Goal: Find specific page/section: Find specific page/section

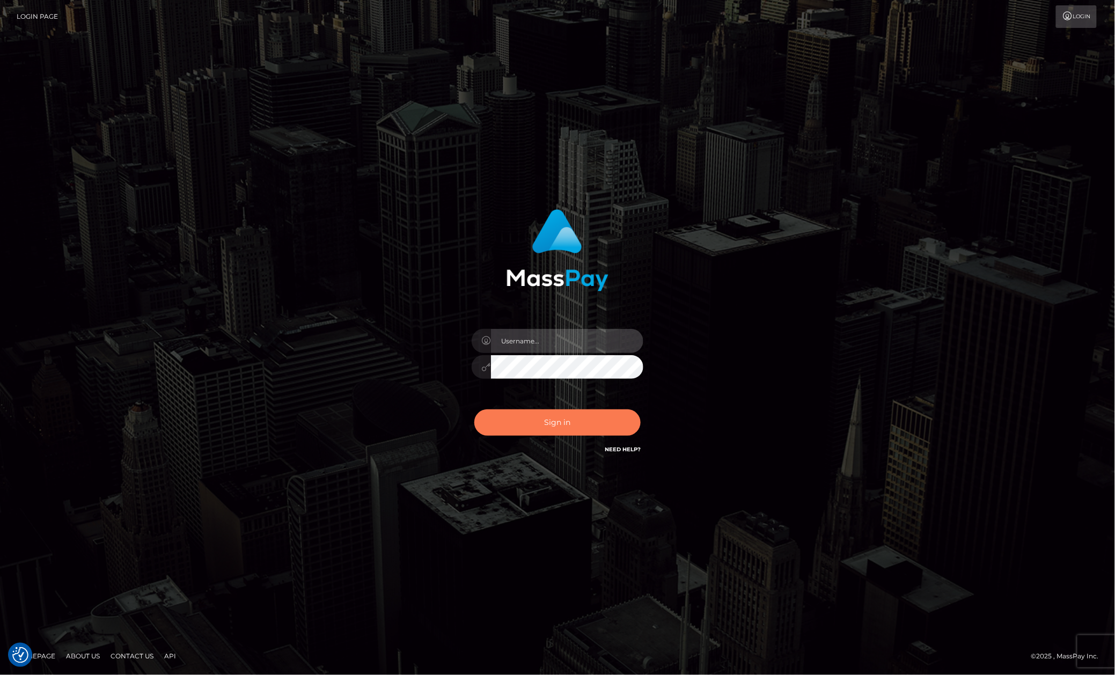
type input "[PERSON_NAME].megabonanza"
drag, startPoint x: 601, startPoint y: 423, endPoint x: 615, endPoint y: 419, distance: 14.4
click at [601, 423] on button "Sign in" at bounding box center [557, 422] width 166 height 26
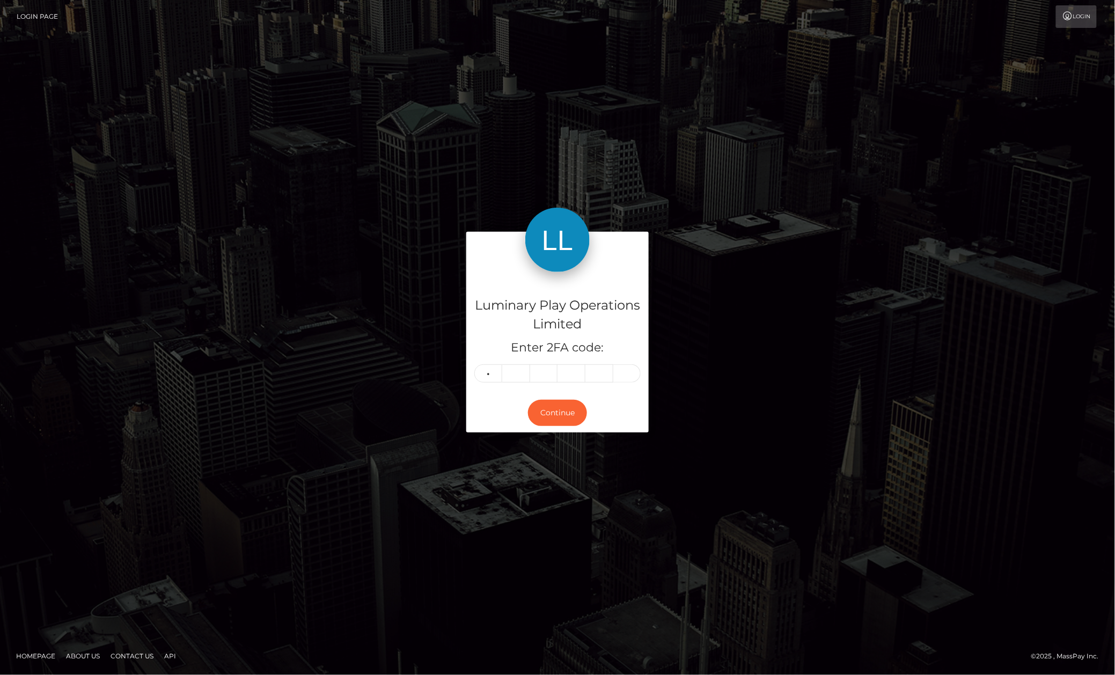
type input "3"
type input "1"
type input "5"
type input "8"
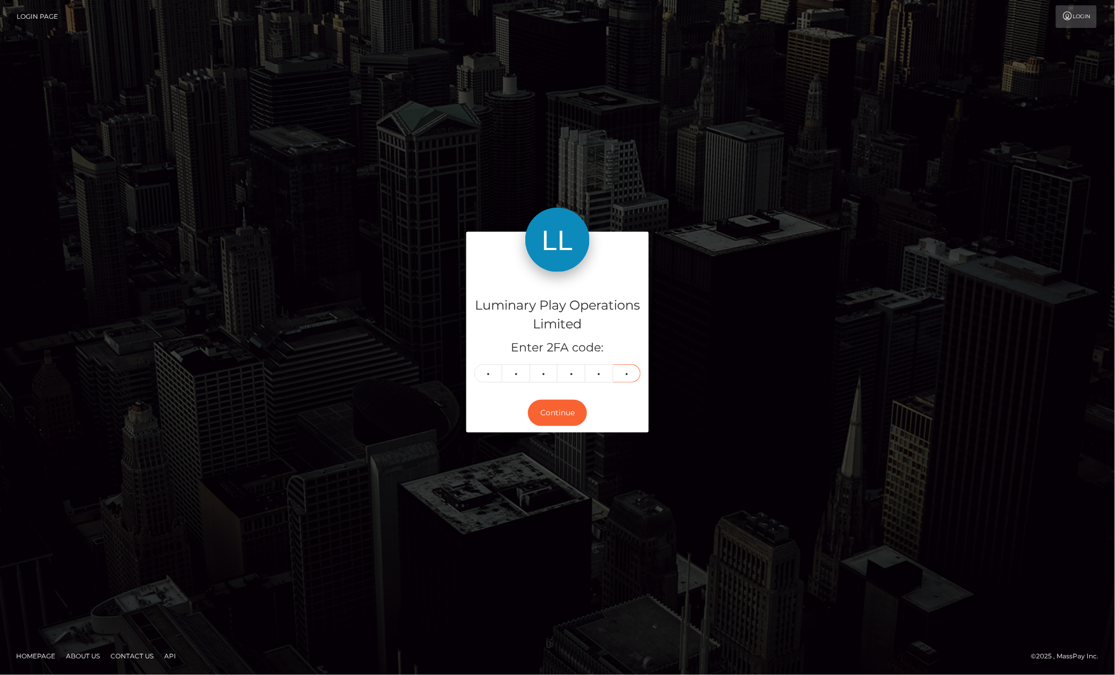
type input "7"
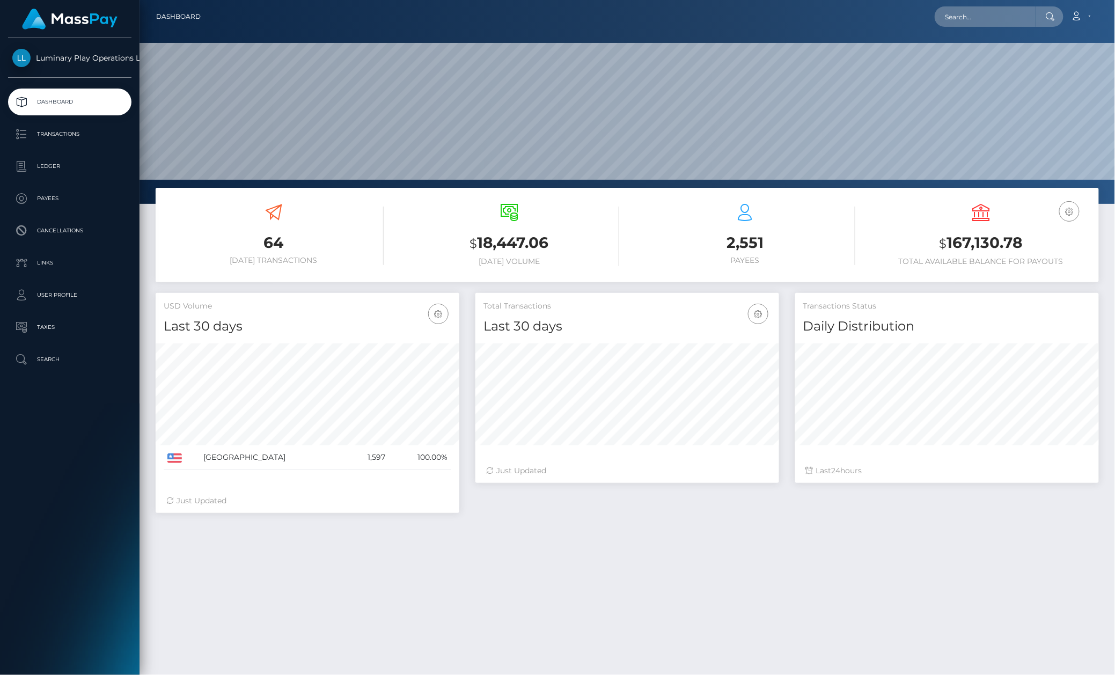
scroll to position [189, 303]
click at [1000, 26] on div "Loading... Loading... Account Edit Profile Logout" at bounding box center [653, 16] width 889 height 23
click at [1002, 25] on input "text" at bounding box center [984, 16] width 101 height 20
paste input "315532037"
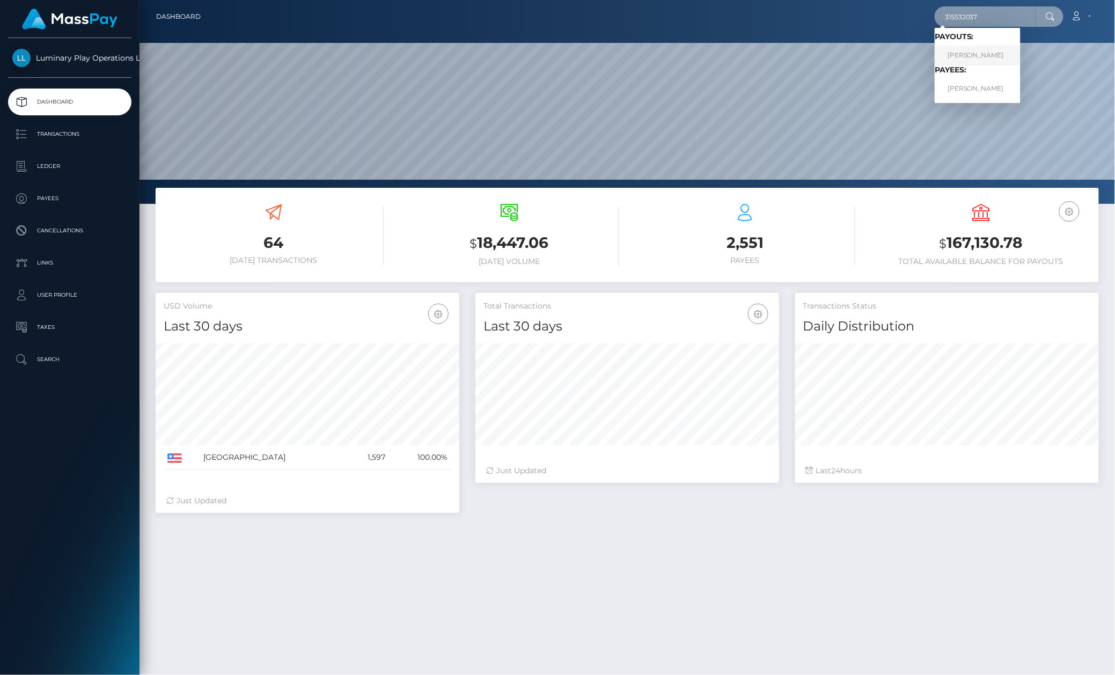
type input "315532037"
click at [981, 51] on link "REGINA WEDGEWORTH MELTON" at bounding box center [977, 56] width 86 height 20
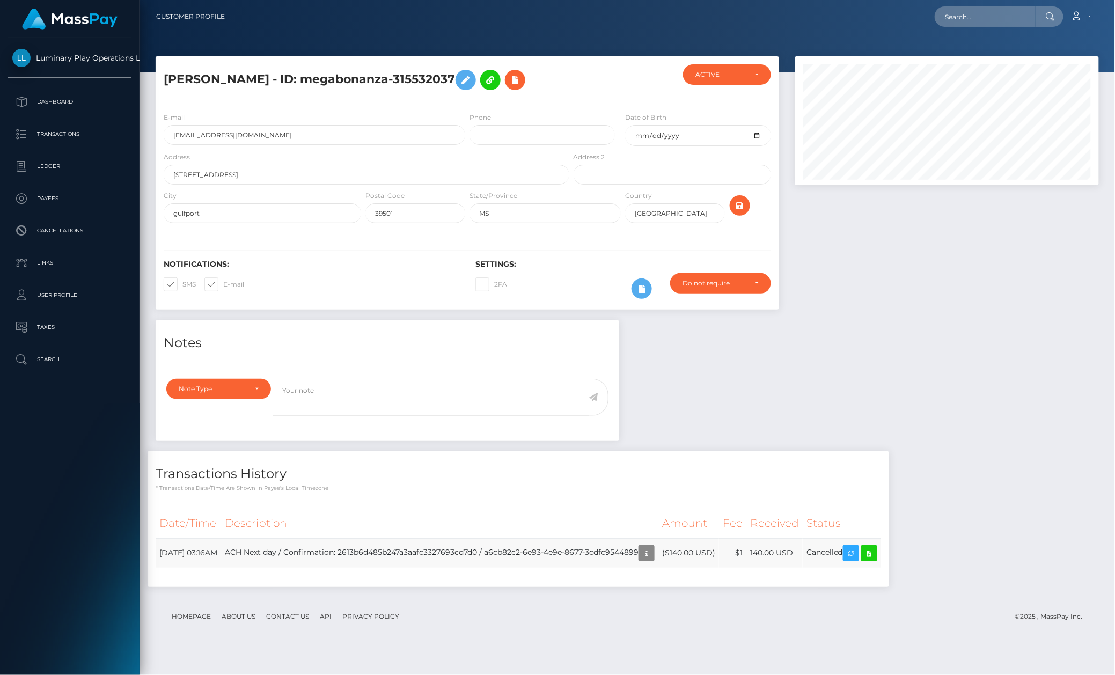
scroll to position [129, 303]
click at [946, 437] on div "Notes Note Type Compliance Clear Compliance General Note Type" at bounding box center [627, 458] width 959 height 277
